Goal: Transaction & Acquisition: Purchase product/service

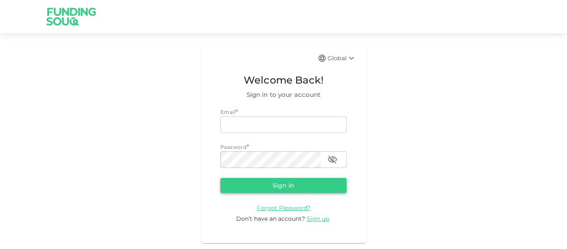
type input "[EMAIL_ADDRESS][PERSON_NAME][DOMAIN_NAME]"
click at [261, 180] on button "Sign in" at bounding box center [283, 185] width 126 height 15
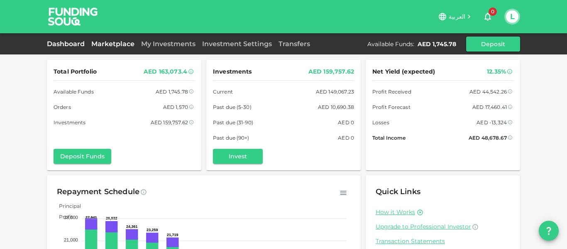
click at [127, 45] on link "Marketplace" at bounding box center [113, 44] width 50 height 8
